Goal: Information Seeking & Learning: Find specific fact

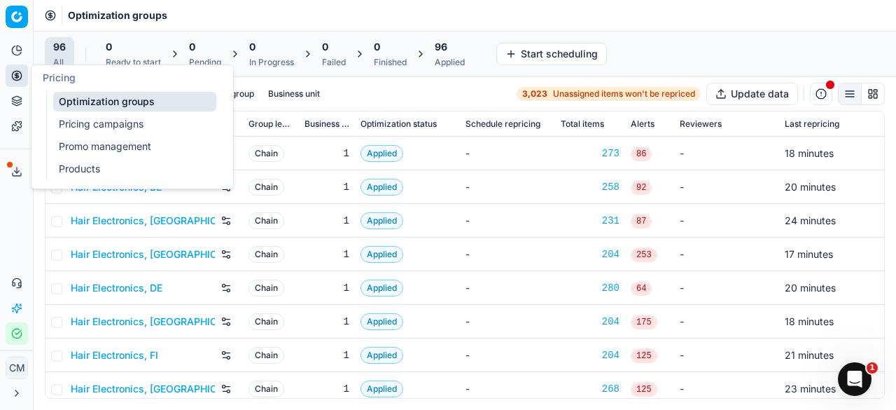
click at [95, 176] on link "Products" at bounding box center [134, 169] width 163 height 20
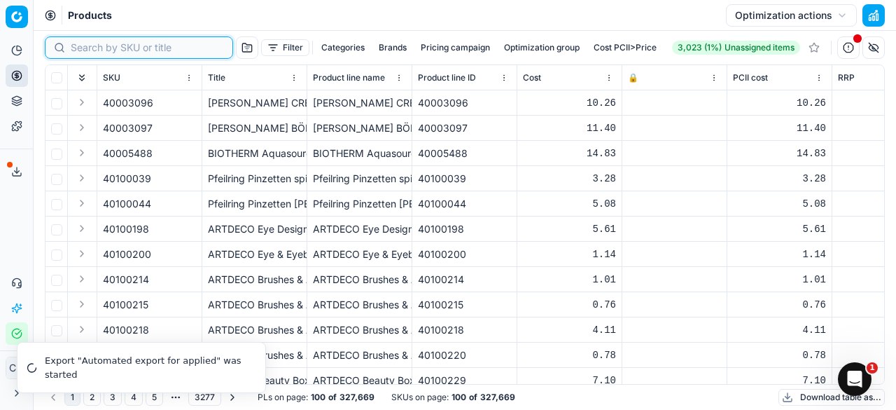
click at [91, 53] on input at bounding box center [147, 48] width 153 height 14
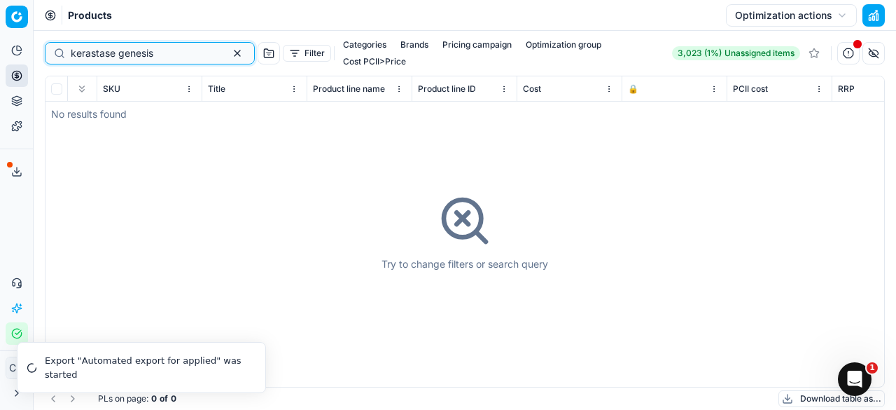
click at [116, 50] on input "kerastase genesis" at bounding box center [144, 53] width 147 height 14
type input "genesis"
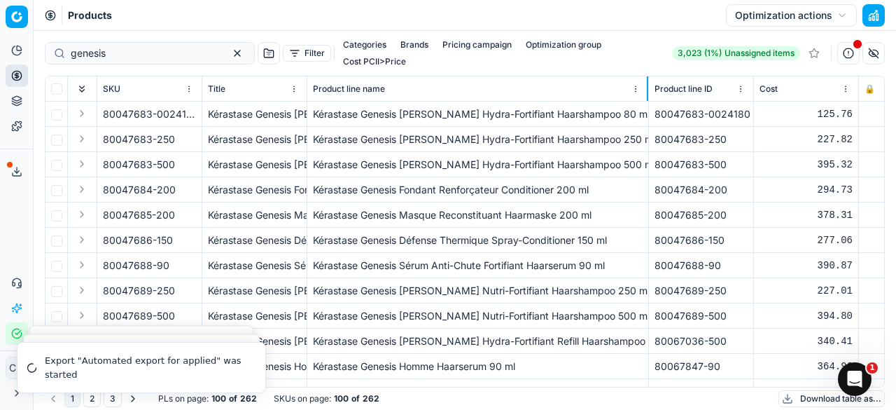
drag, startPoint x: 410, startPoint y: 76, endPoint x: 647, endPoint y: 83, distance: 236.8
click at [647, 83] on div at bounding box center [647, 88] width 1 height 25
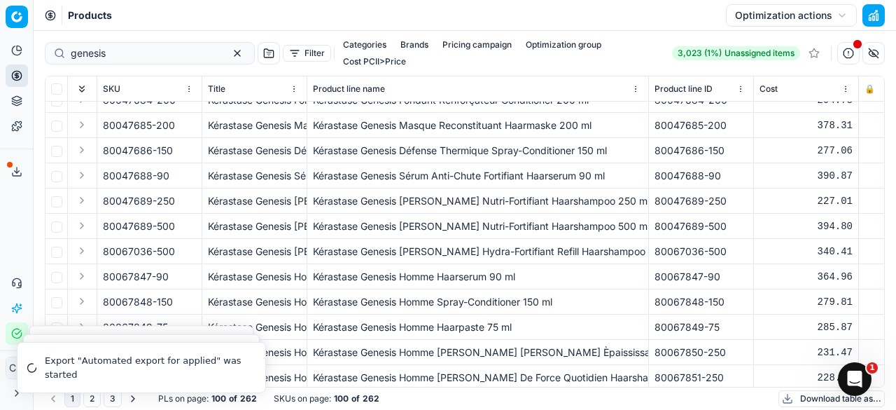
scroll to position [98, 0]
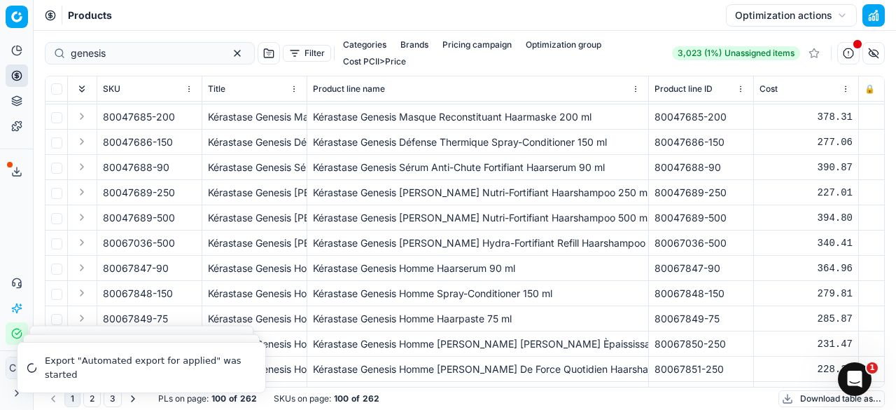
click at [152, 261] on span "80067847-90" at bounding box center [136, 268] width 66 height 14
copy div "80067847-90"
click at [422, 261] on div "Kérastase Genesis Homme Haarserum 90 ml" at bounding box center [478, 268] width 330 height 14
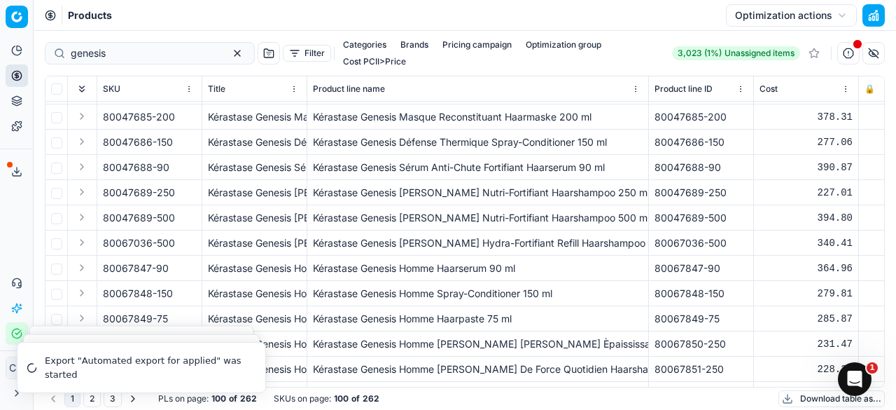
click at [78, 259] on button "Expand" at bounding box center [82, 267] width 17 height 17
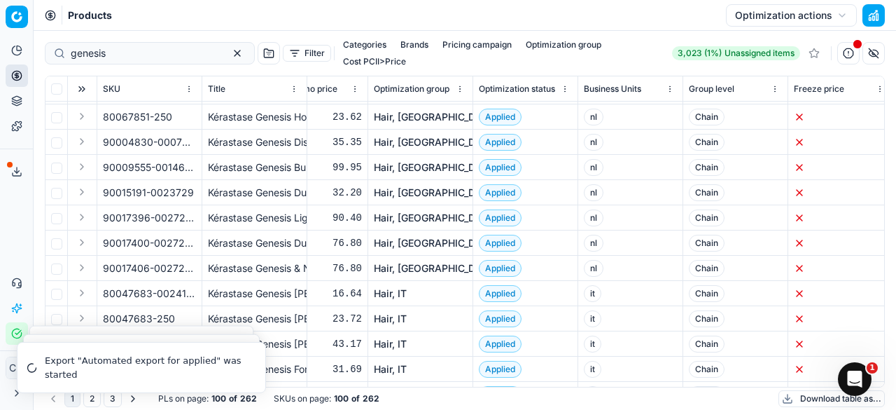
scroll to position [931, 1961]
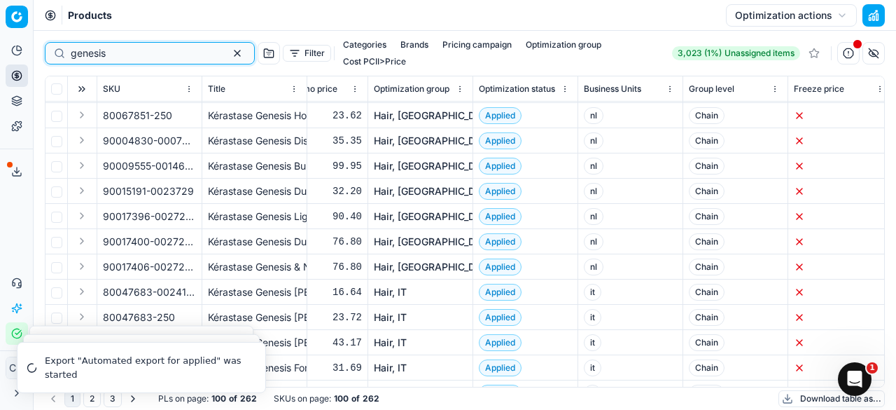
click at [229, 48] on button "button" at bounding box center [237, 53] width 17 height 17
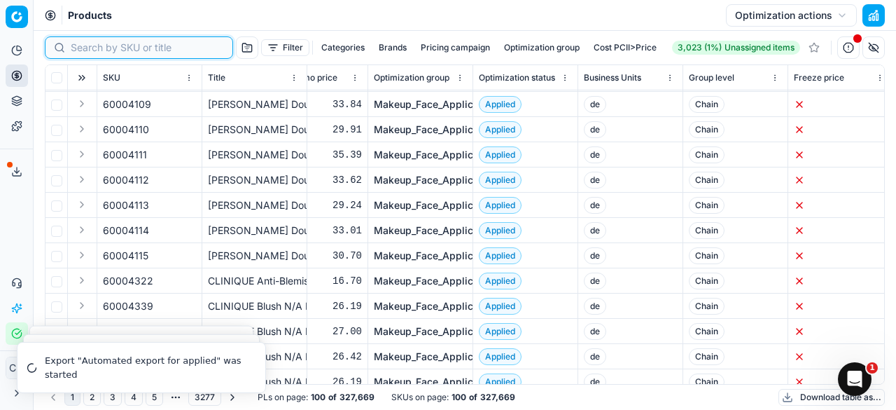
click at [71, 48] on input at bounding box center [147, 48] width 153 height 14
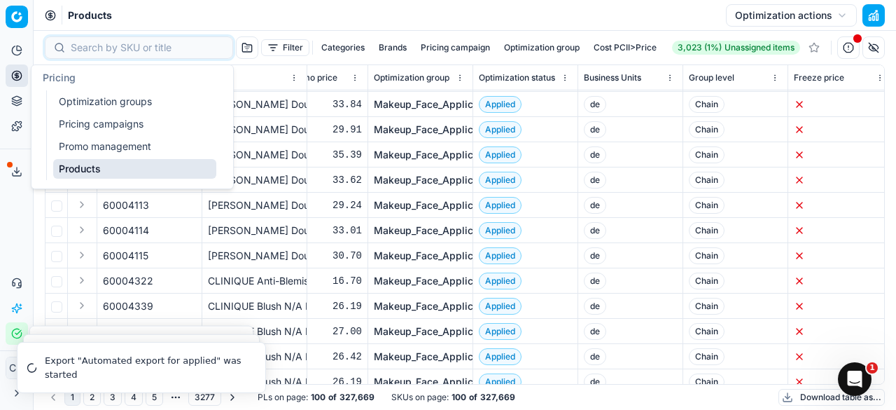
click at [131, 106] on link "Optimization groups" at bounding box center [134, 102] width 163 height 20
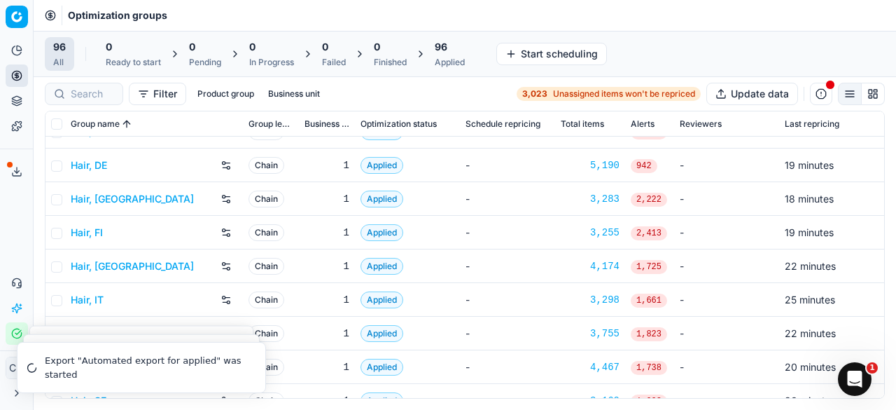
scroll to position [524, 0]
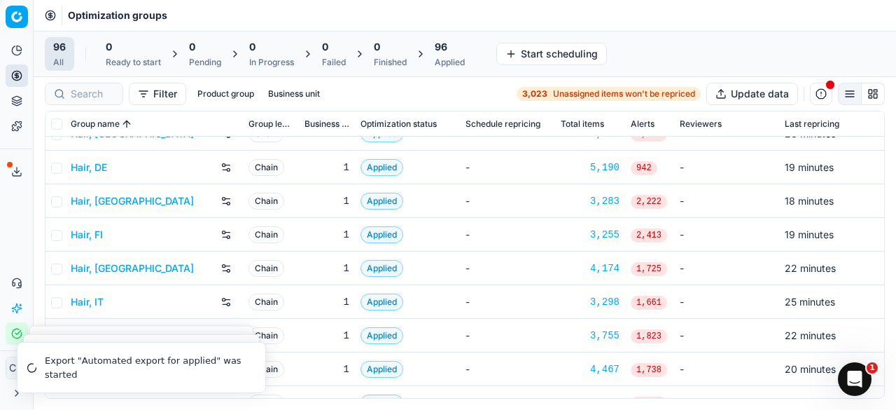
click at [91, 167] on link "Hair, DE" at bounding box center [89, 167] width 36 height 14
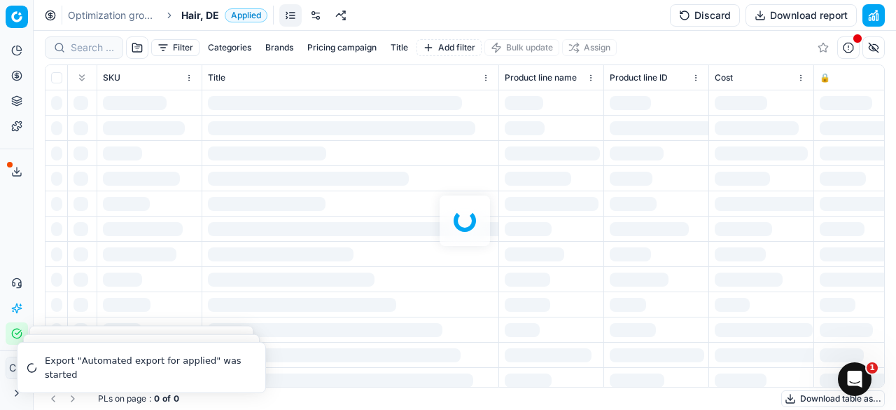
click at [95, 42] on div at bounding box center [465, 220] width 863 height 379
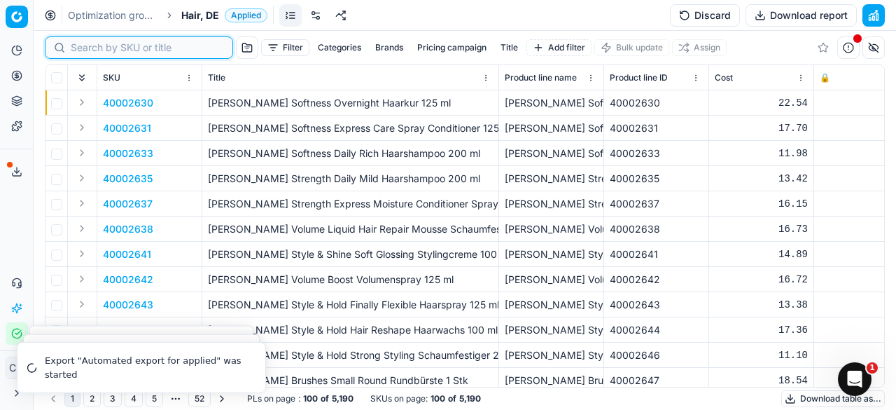
click at [93, 43] on input at bounding box center [147, 48] width 153 height 14
paste input "80067847-90"
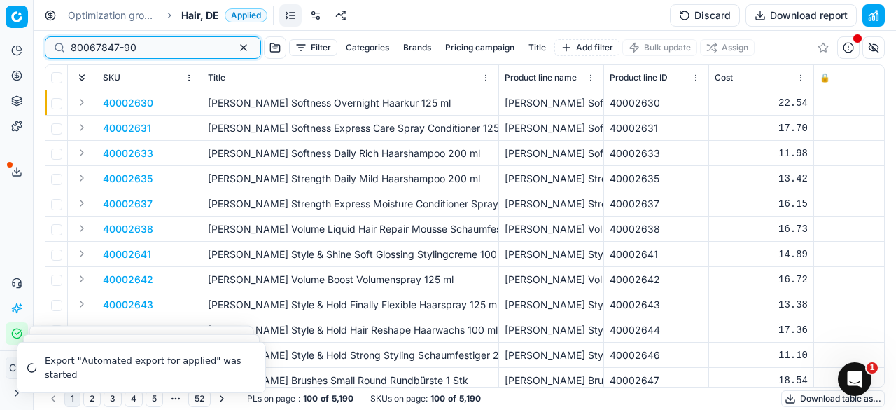
type input "80067847-90"
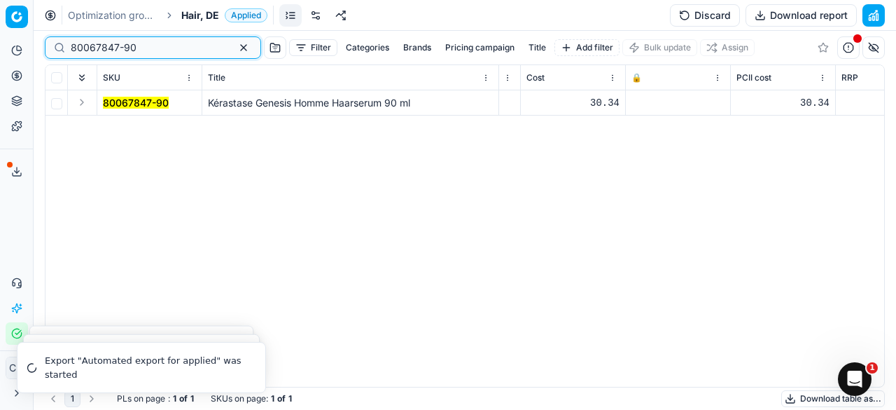
scroll to position [0, 194]
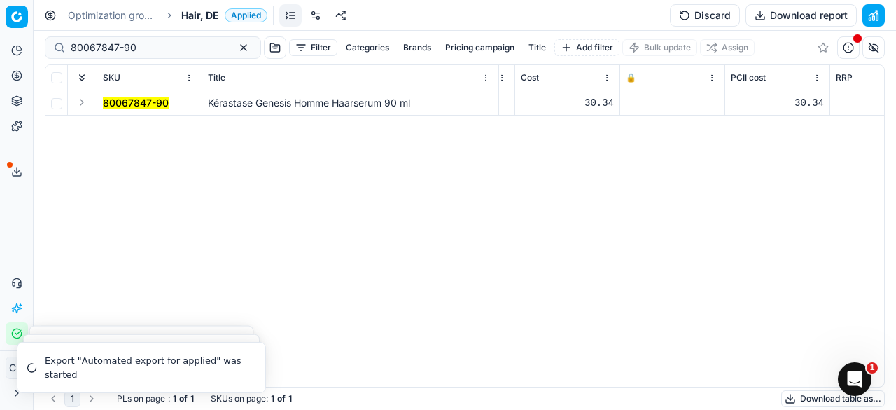
click at [130, 99] on mark "80067847-90" at bounding box center [136, 103] width 66 height 12
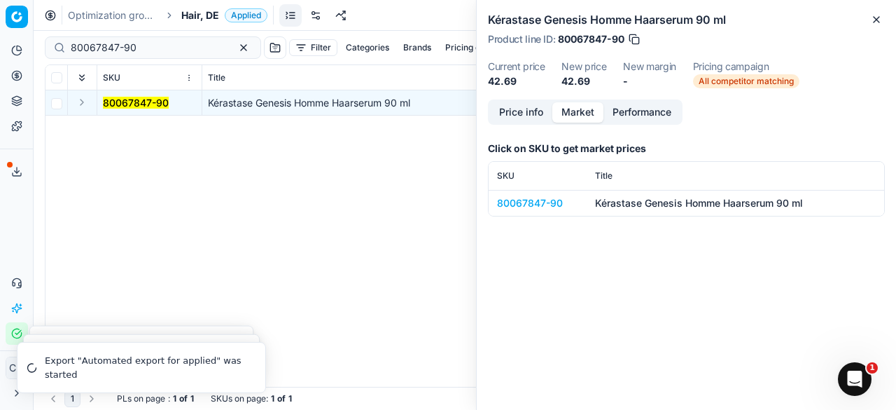
click at [588, 116] on button "Market" at bounding box center [578, 112] width 51 height 20
click at [548, 196] on div "80067847-90" at bounding box center [537, 203] width 81 height 14
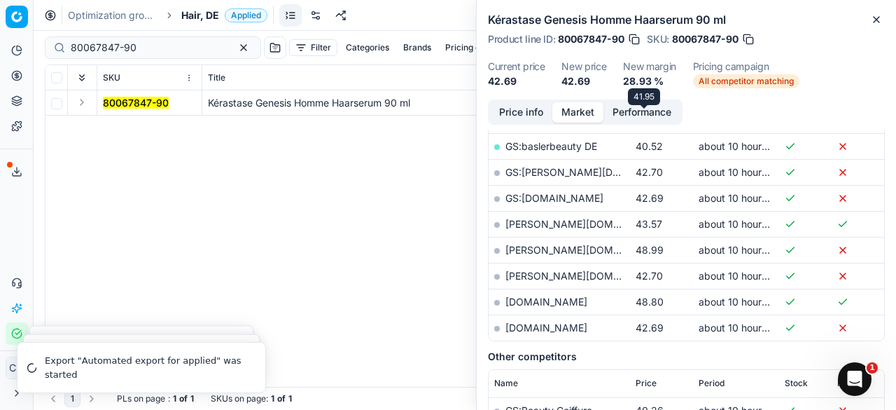
scroll to position [381, 0]
click at [494, 243] on td "[PERSON_NAME][DOMAIN_NAME]" at bounding box center [559, 249] width 141 height 26
click at [498, 299] on div at bounding box center [497, 302] width 6 height 6
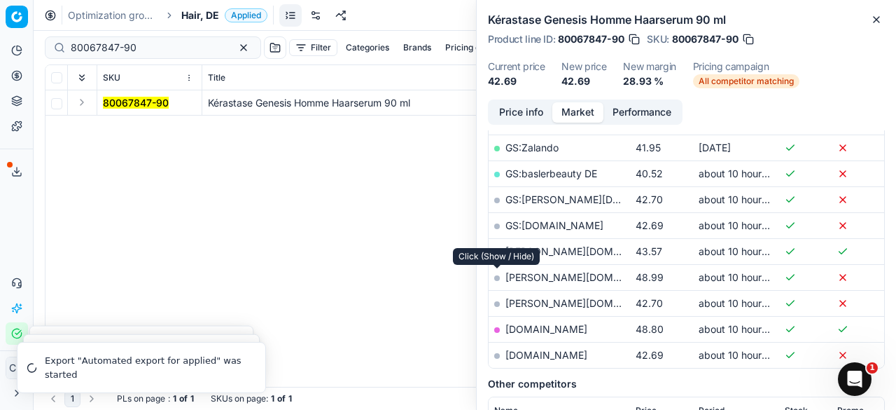
click at [498, 275] on div at bounding box center [497, 278] width 6 height 6
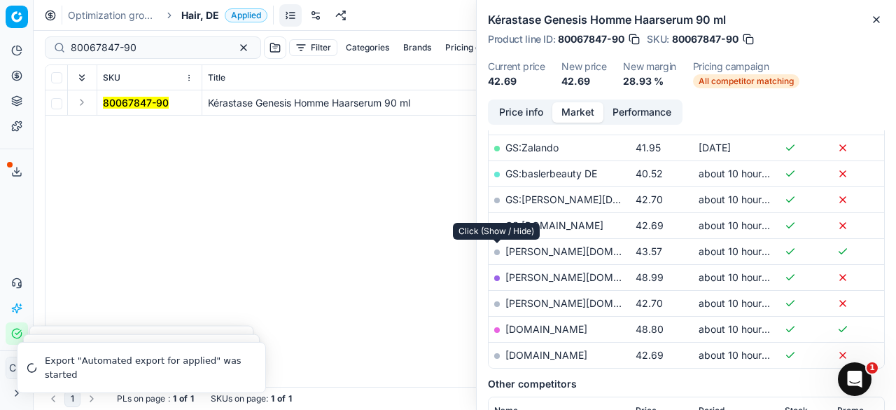
click at [495, 249] on div at bounding box center [497, 252] width 6 height 6
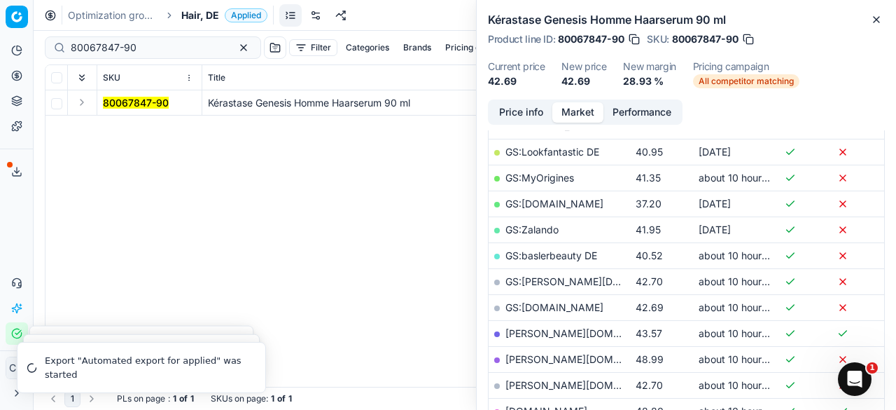
scroll to position [270, 0]
click at [496, 73] on div "Current price 42.69" at bounding box center [516, 75] width 57 height 27
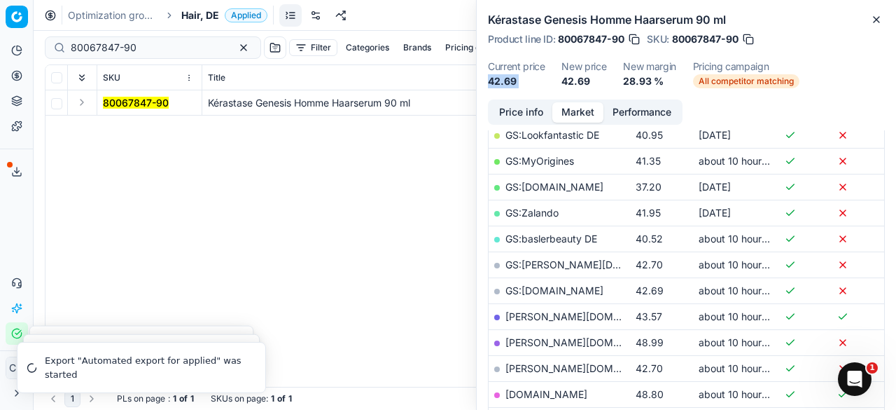
scroll to position [289, 0]
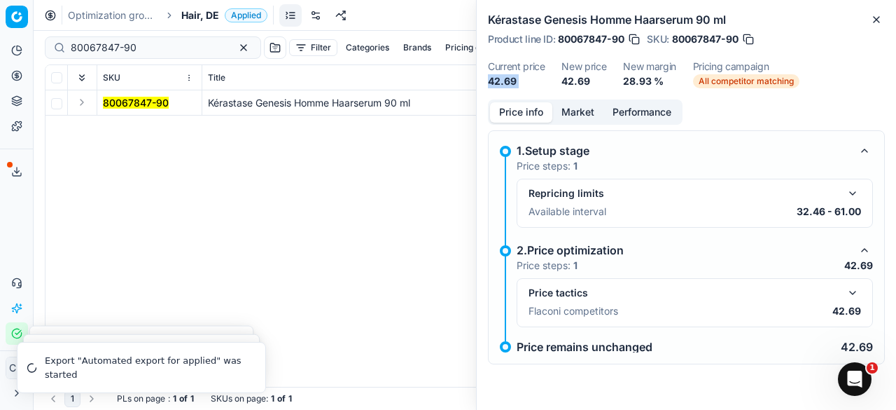
click at [522, 115] on button "Price info" at bounding box center [521, 112] width 62 height 20
click at [847, 292] on button "button" at bounding box center [853, 292] width 17 height 17
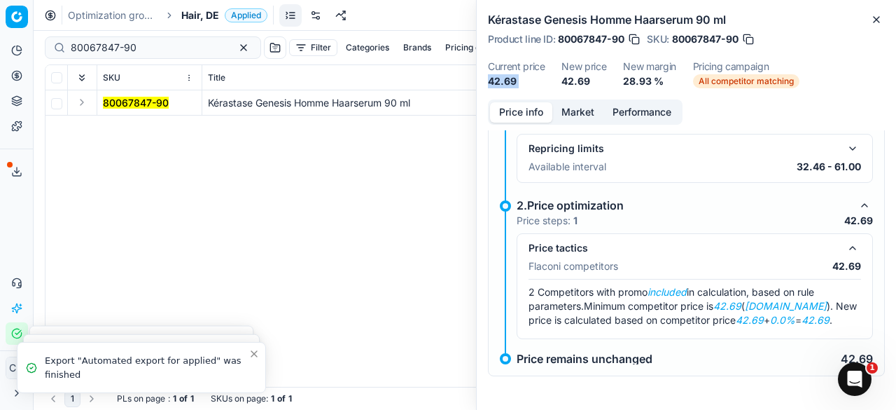
scroll to position [0, 0]
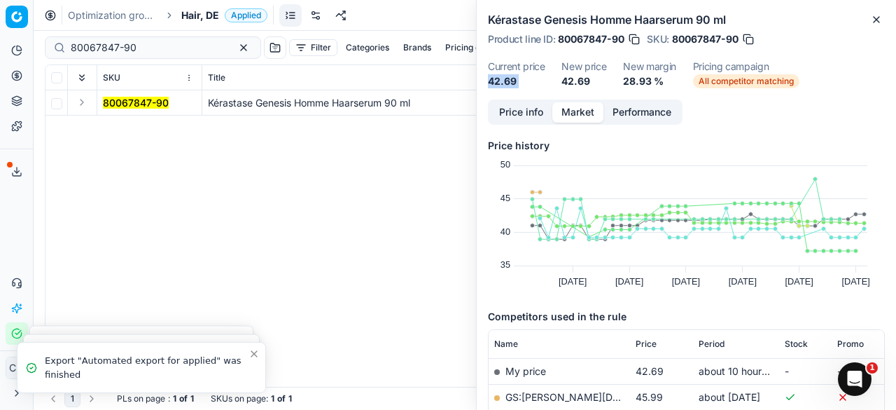
click at [590, 116] on button "Market" at bounding box center [578, 112] width 51 height 20
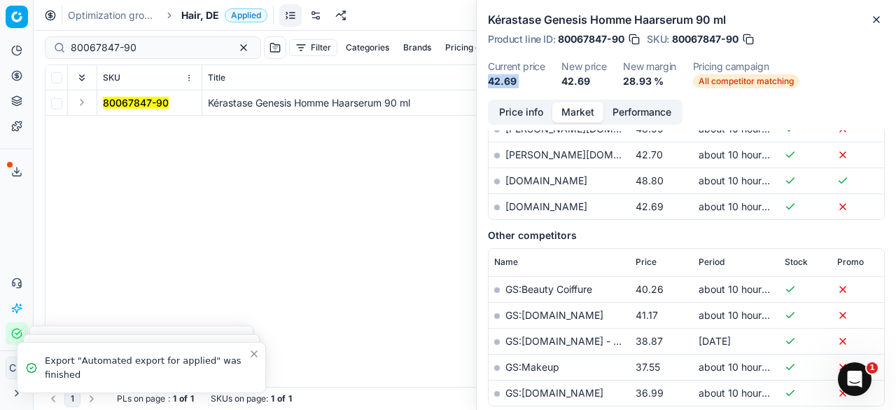
scroll to position [502, 0]
click at [497, 204] on div at bounding box center [497, 207] width 6 height 6
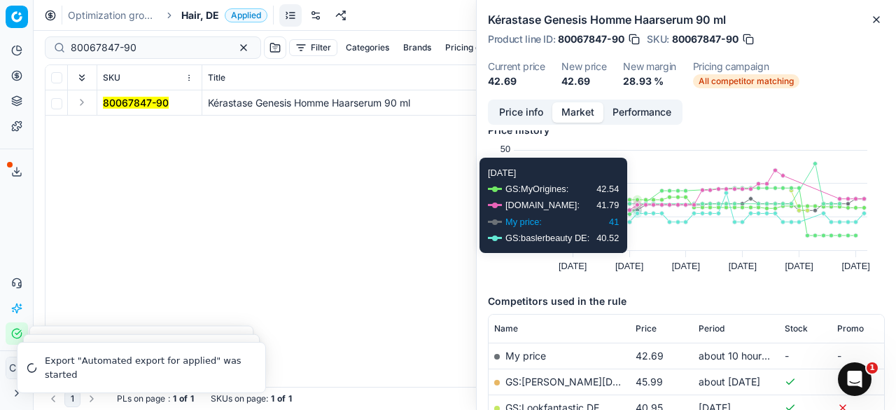
scroll to position [13, 0]
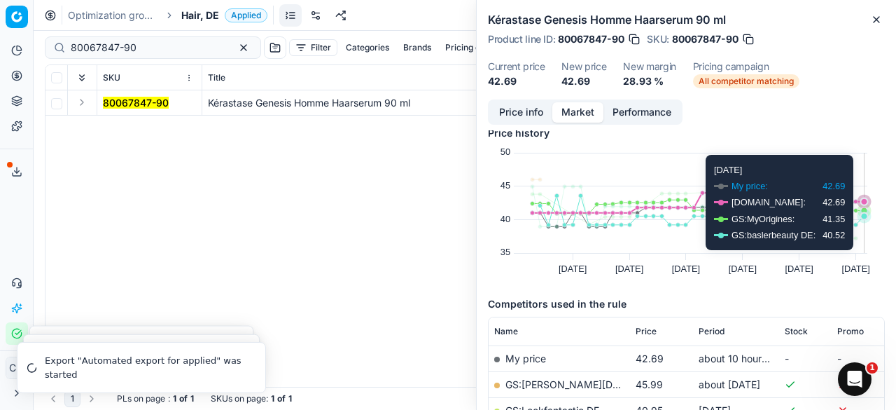
click at [863, 202] on icon at bounding box center [864, 201] width 7 height 7
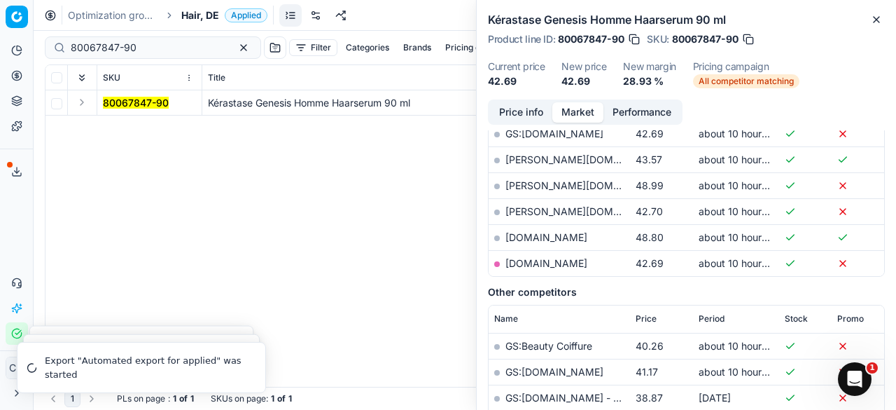
scroll to position [449, 0]
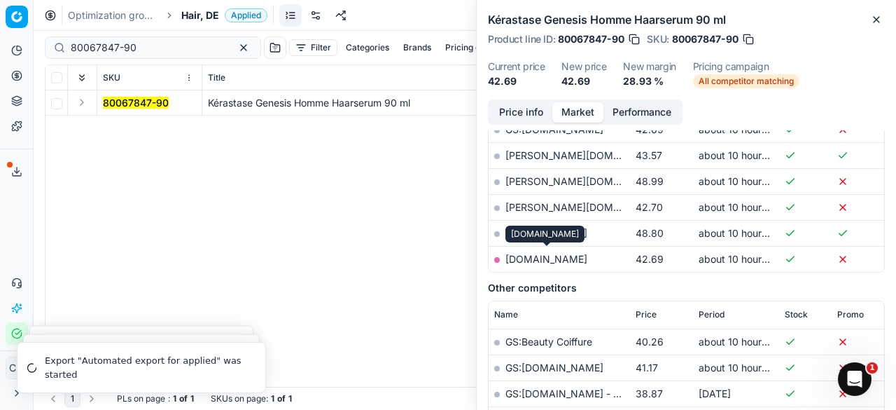
click at [560, 255] on link "[DOMAIN_NAME]" at bounding box center [547, 259] width 82 height 12
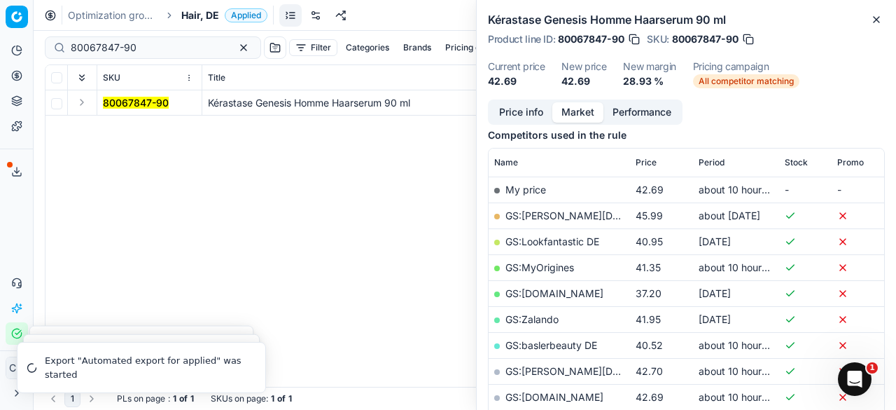
scroll to position [248, 0]
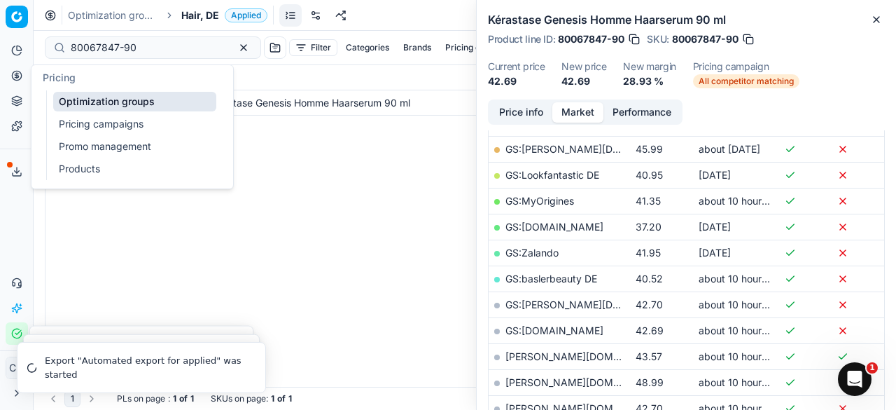
click at [18, 79] on icon at bounding box center [16, 75] width 11 height 11
click at [155, 50] on input "80067847-90" at bounding box center [147, 48] width 153 height 14
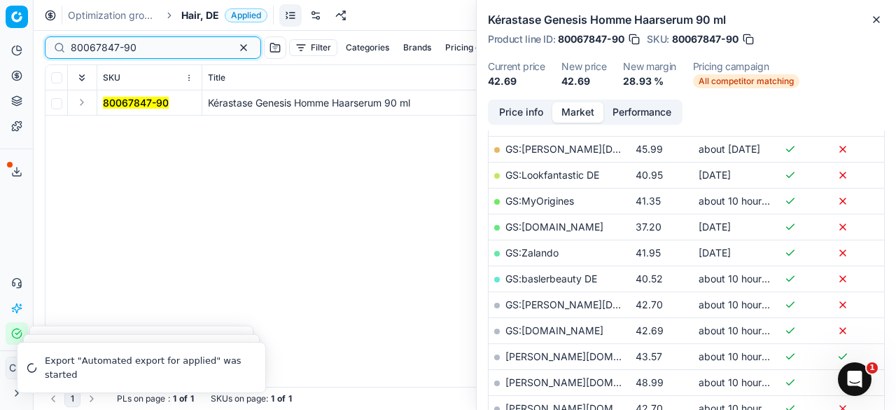
click at [155, 50] on input "80067847-90" at bounding box center [147, 48] width 153 height 14
type input "80047688-90"
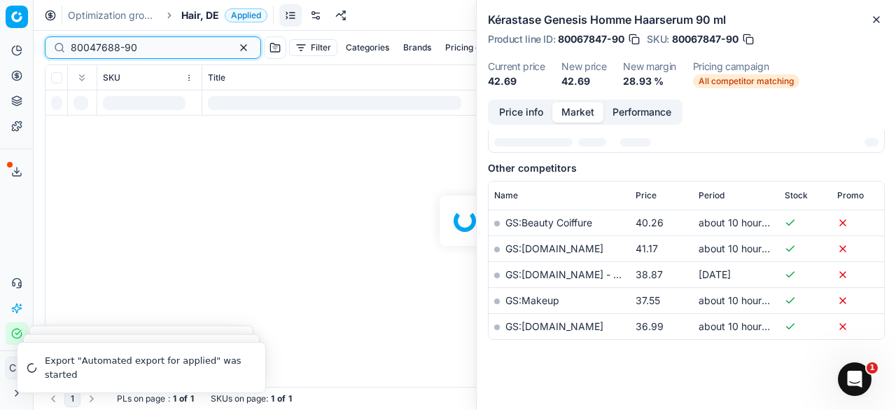
scroll to position [248, 0]
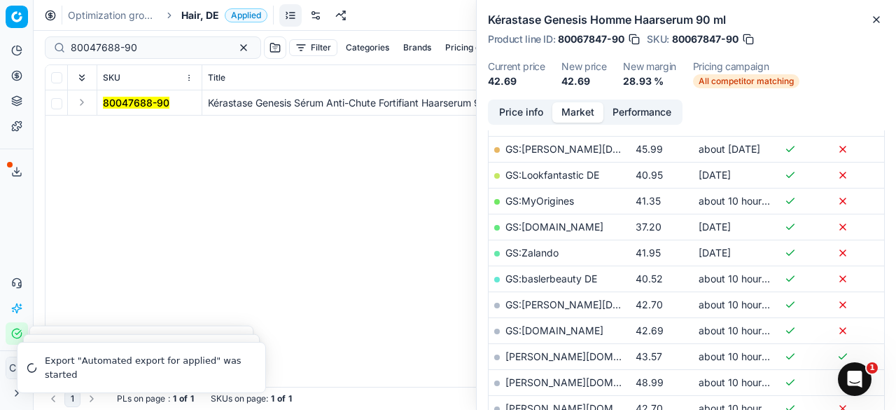
click at [144, 103] on mark "80047688-90" at bounding box center [136, 103] width 67 height 12
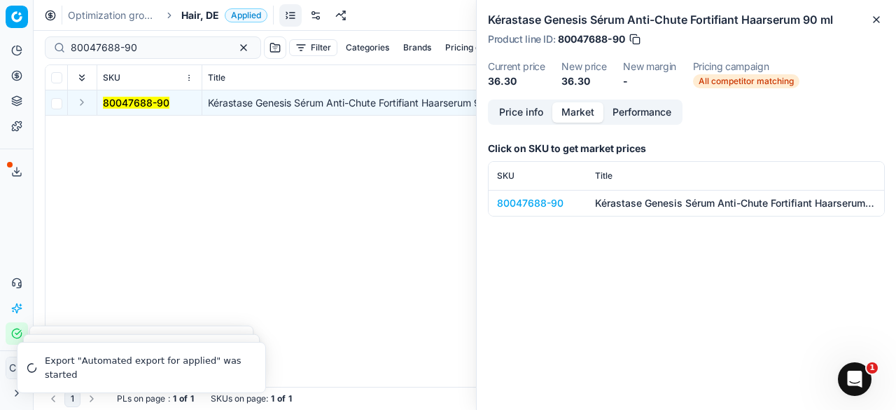
scroll to position [0, 0]
click at [541, 205] on div "80047688-90" at bounding box center [537, 203] width 81 height 14
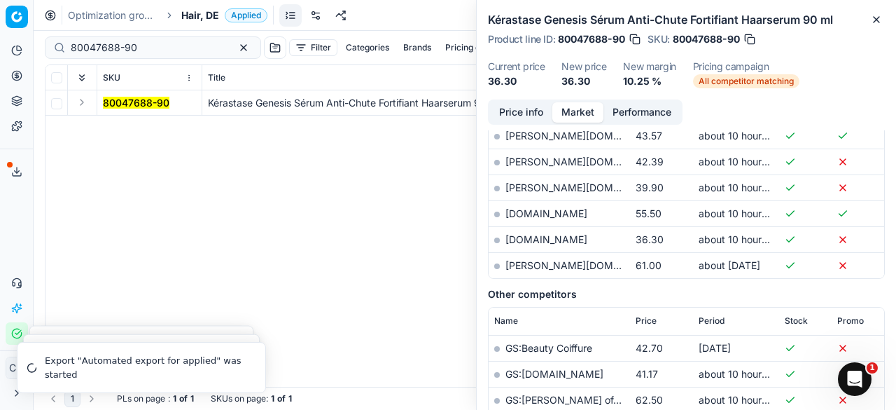
scroll to position [548, 0]
click at [525, 237] on link "[DOMAIN_NAME]" at bounding box center [547, 238] width 82 height 12
